Goal: Navigation & Orientation: Find specific page/section

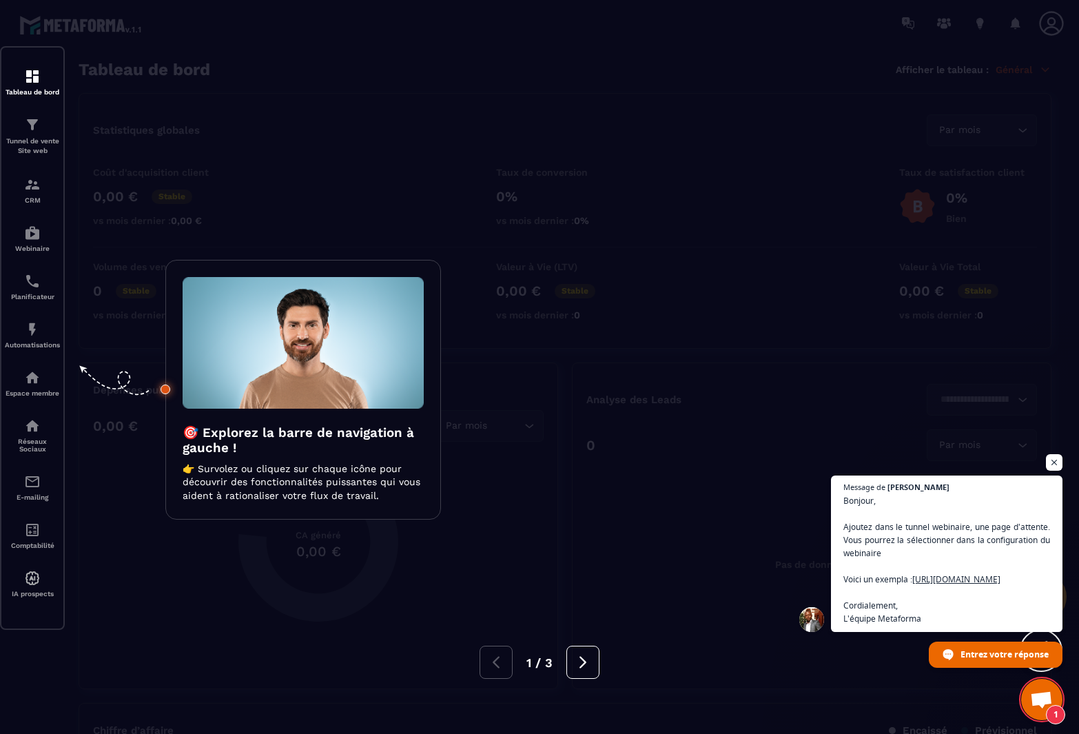
click at [172, 85] on div at bounding box center [539, 367] width 1079 height 734
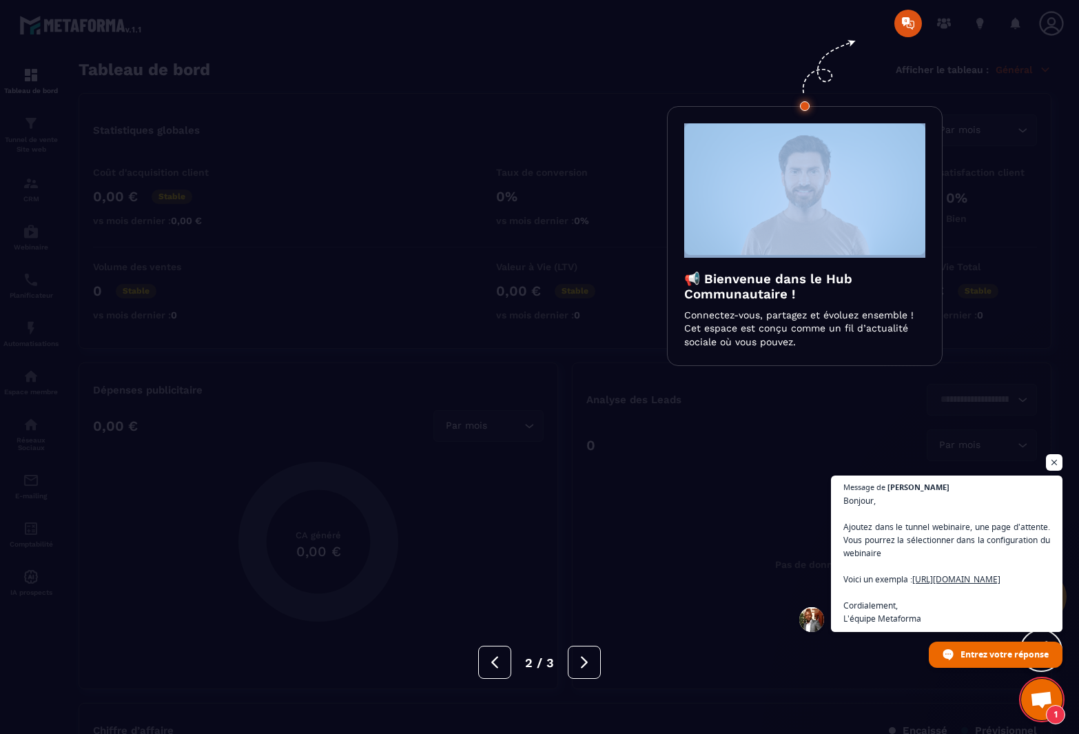
click at [172, 83] on div at bounding box center [539, 367] width 1079 height 734
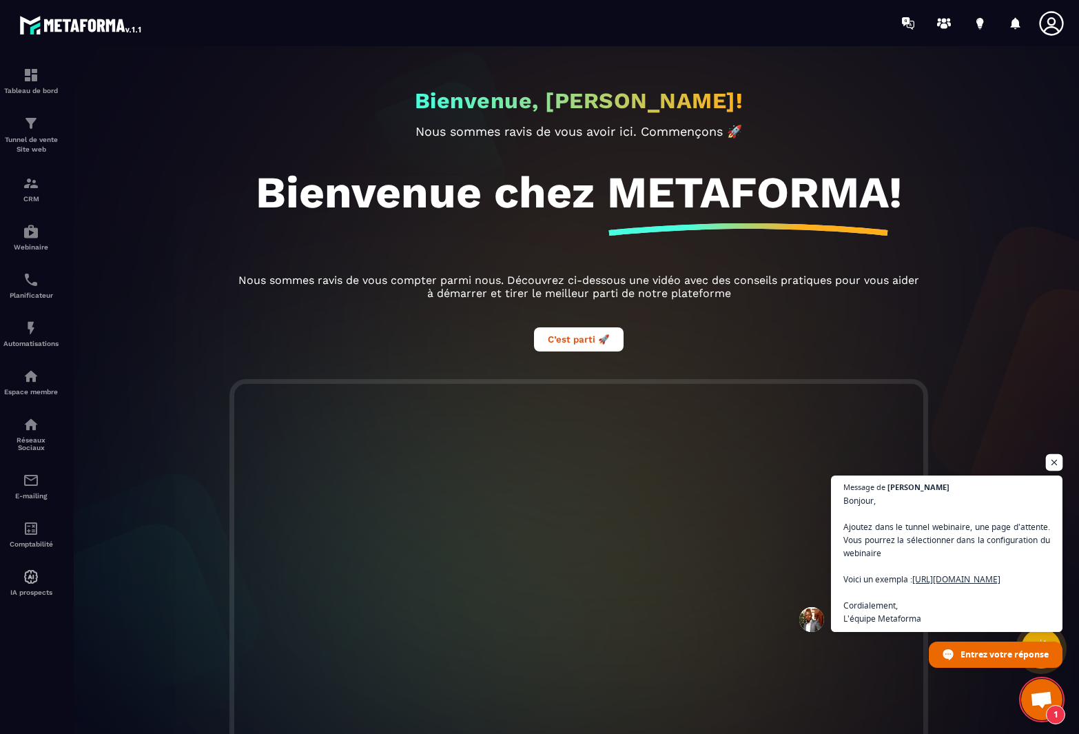
click at [1058, 454] on span "Ouvrir le chat" at bounding box center [1054, 462] width 17 height 17
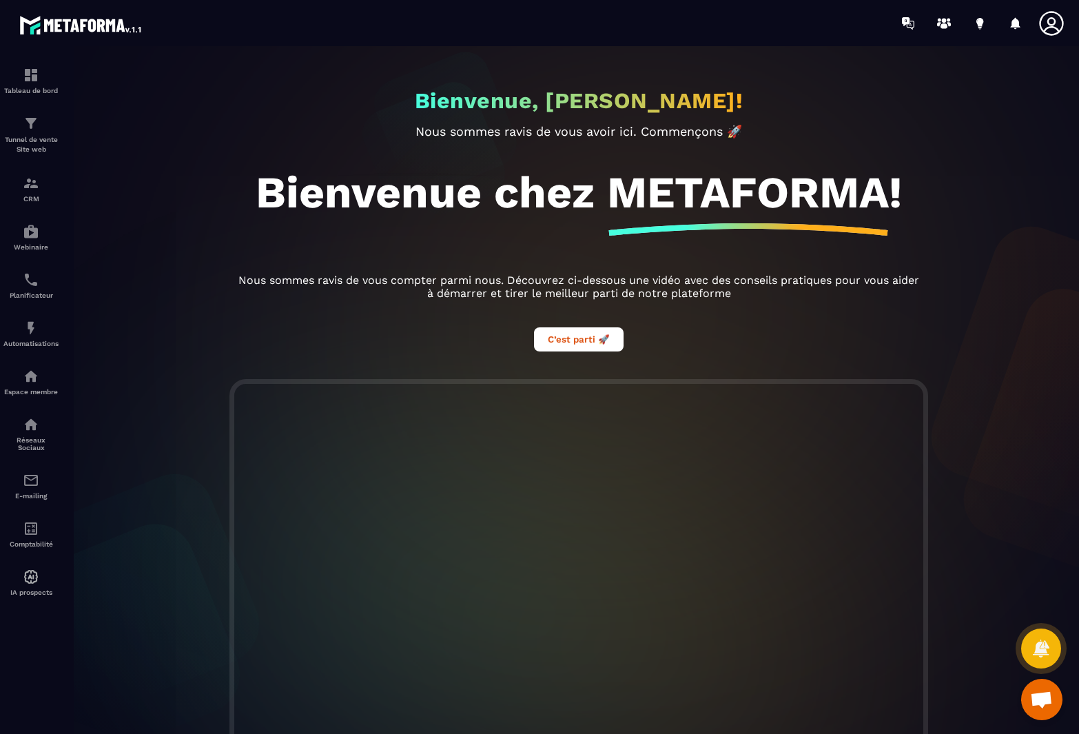
click at [1043, 30] on icon at bounding box center [1051, 23] width 24 height 24
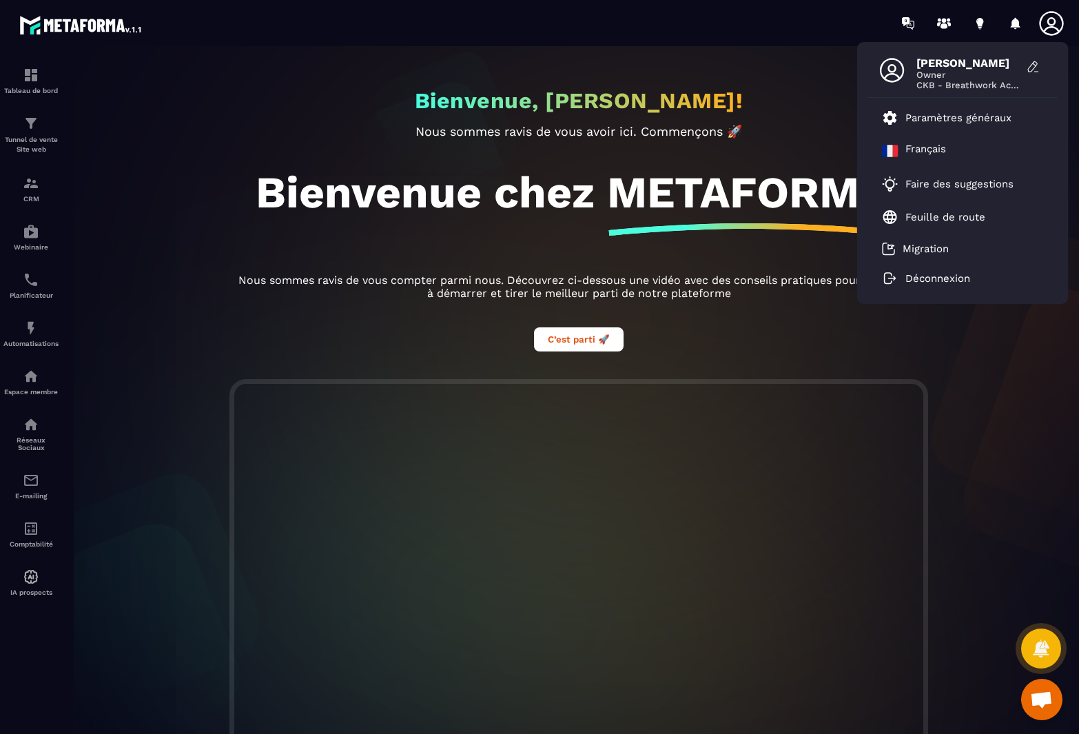
click at [292, 100] on div "Bienvenue, [PERSON_NAME]! Nous sommes [PERSON_NAME] de vous avoir ici. Commenço…" at bounding box center [579, 212] width 717 height 333
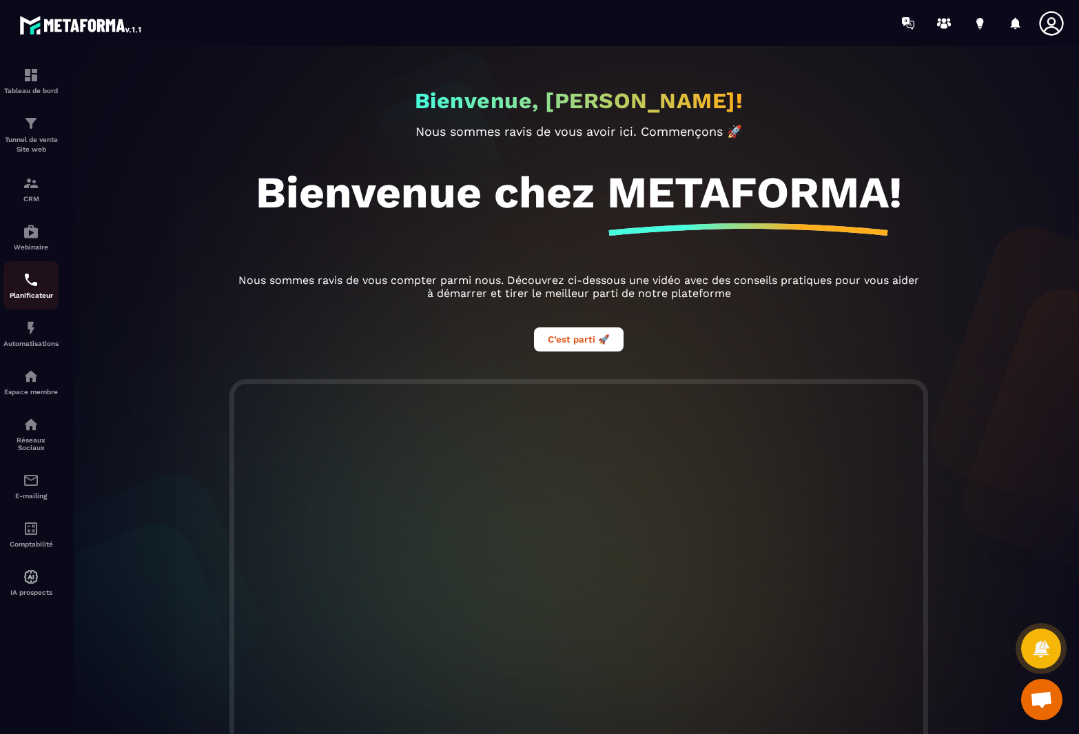
click at [36, 299] on p "Planificateur" at bounding box center [30, 296] width 55 height 8
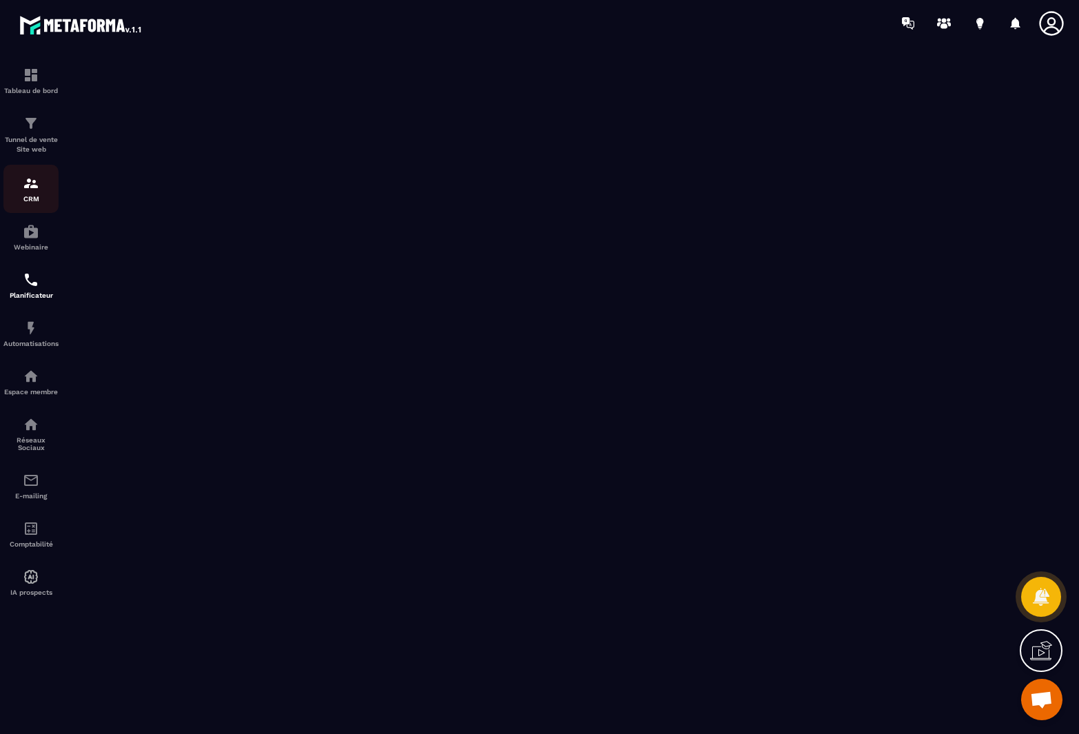
click at [36, 199] on p "CRM" at bounding box center [30, 199] width 55 height 8
